Goal: Task Accomplishment & Management: Manage account settings

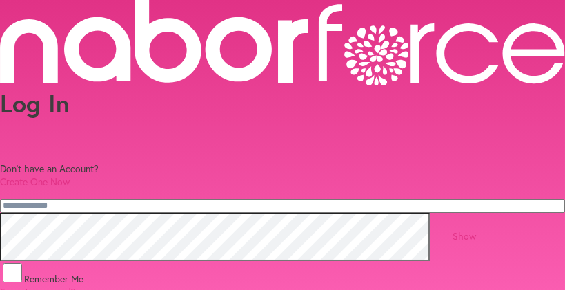
click at [63, 213] on input "email" at bounding box center [282, 206] width 565 height 14
drag, startPoint x: 245, startPoint y: 214, endPoint x: 259, endPoint y: 208, distance: 15.8
click at [245, 213] on input "email" at bounding box center [282, 206] width 565 height 14
